Goal: Task Accomplishment & Management: Manage account settings

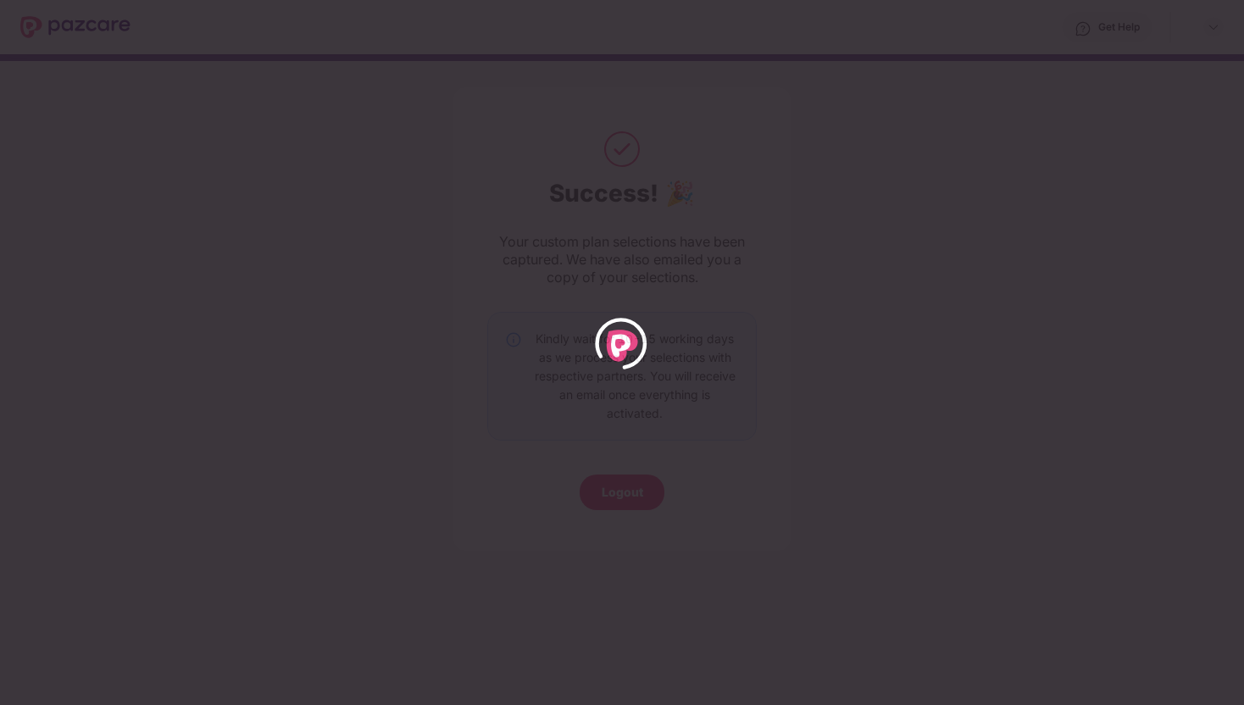
drag, startPoint x: 711, startPoint y: 47, endPoint x: 727, endPoint y: 50, distance: 16.3
click at [711, 47] on div at bounding box center [622, 352] width 1244 height 705
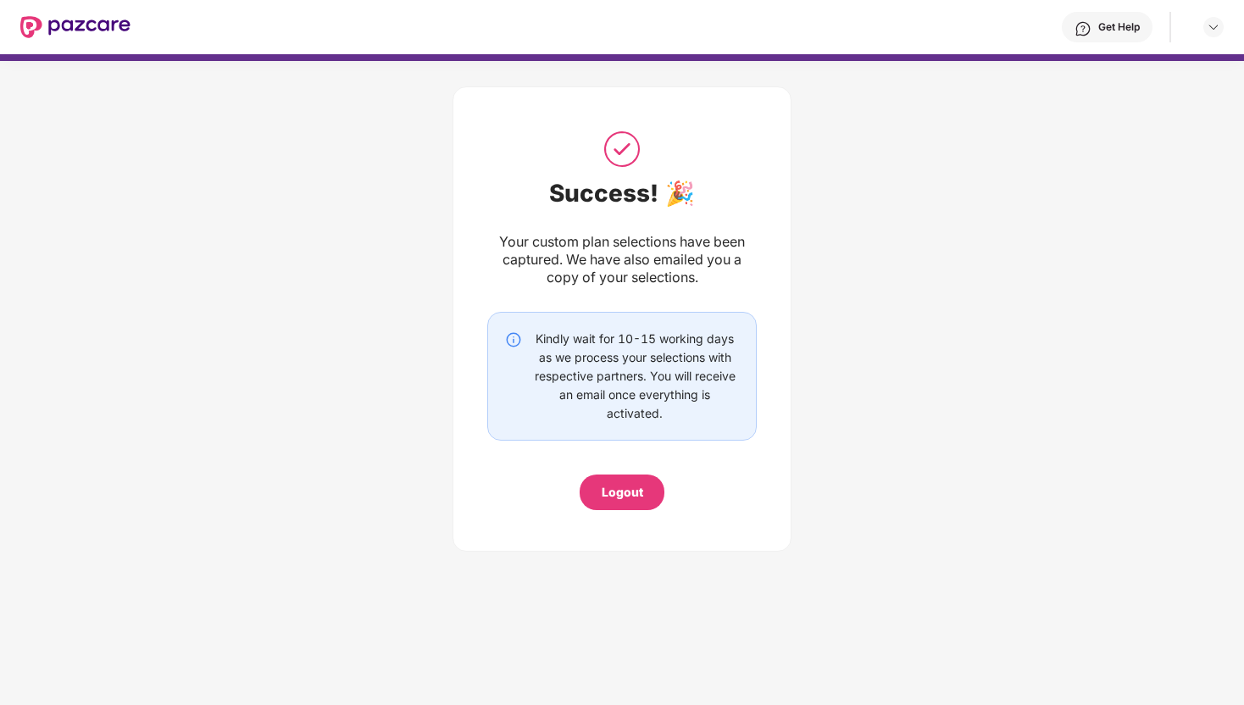
click at [627, 480] on div "Logout" at bounding box center [622, 493] width 85 height 36
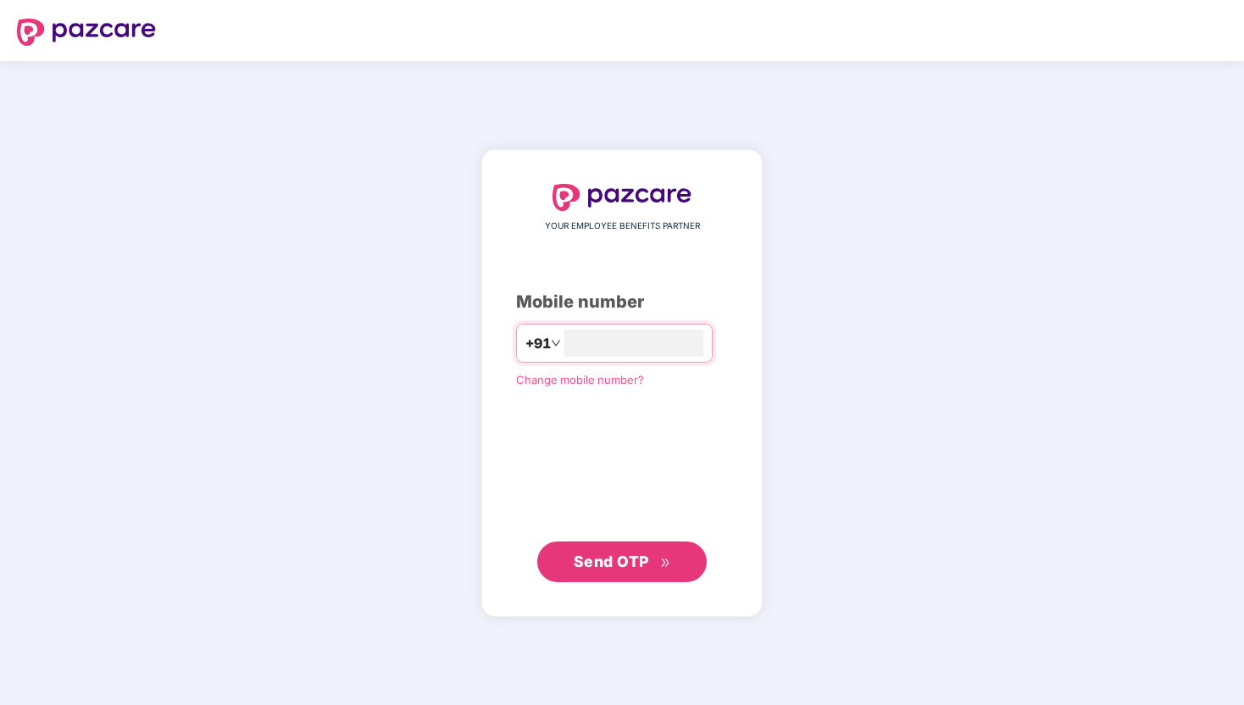
type input "*"
type input "**********"
click at [647, 573] on button "Send OTP" at bounding box center [621, 561] width 169 height 41
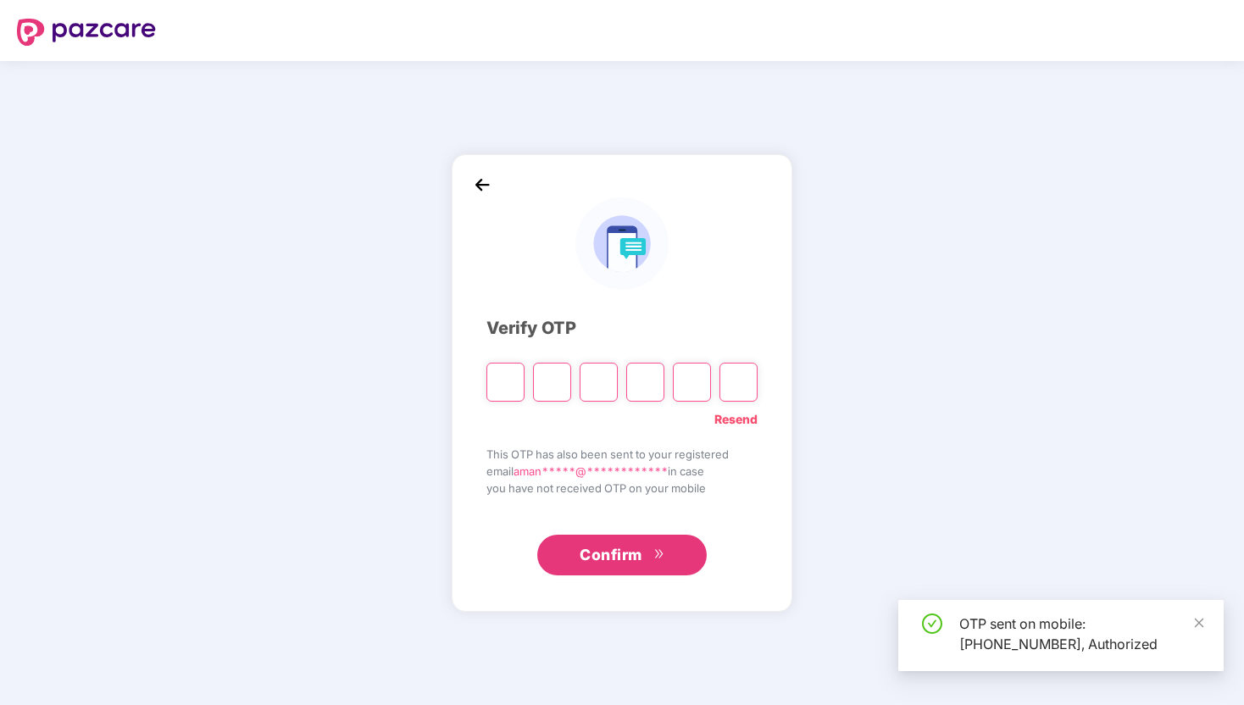
type input "*"
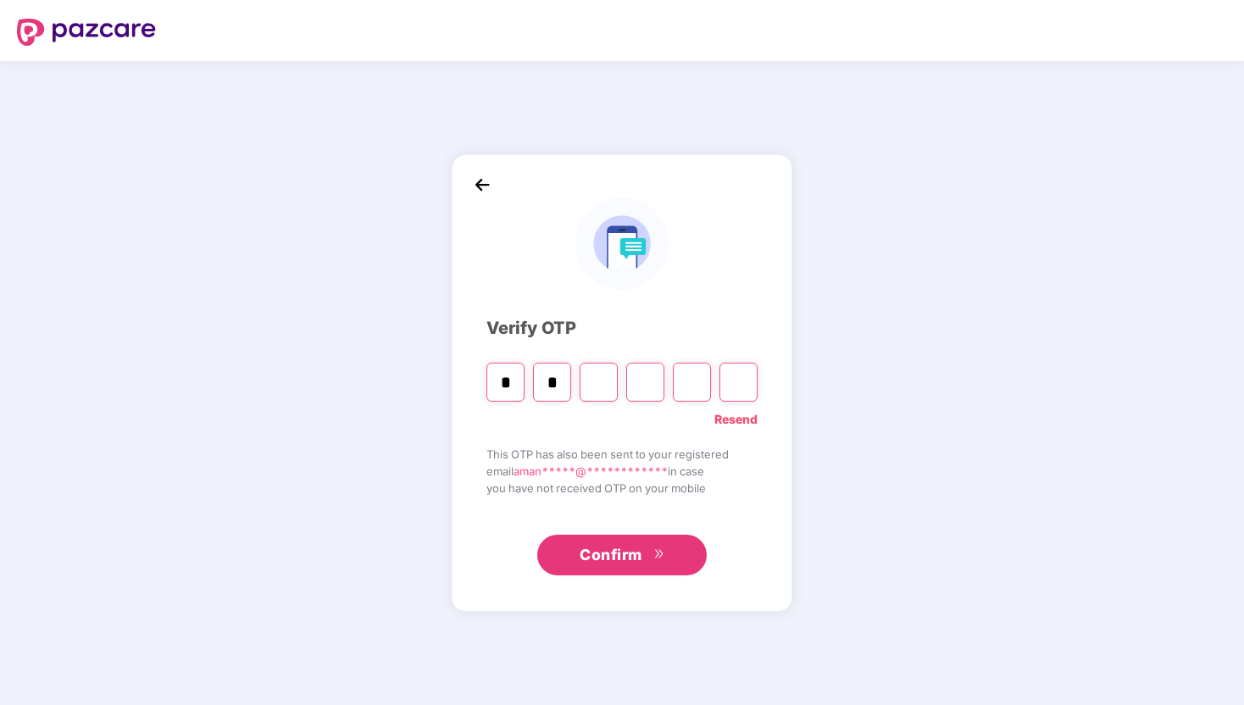
type input "*"
